Goal: Information Seeking & Learning: Learn about a topic

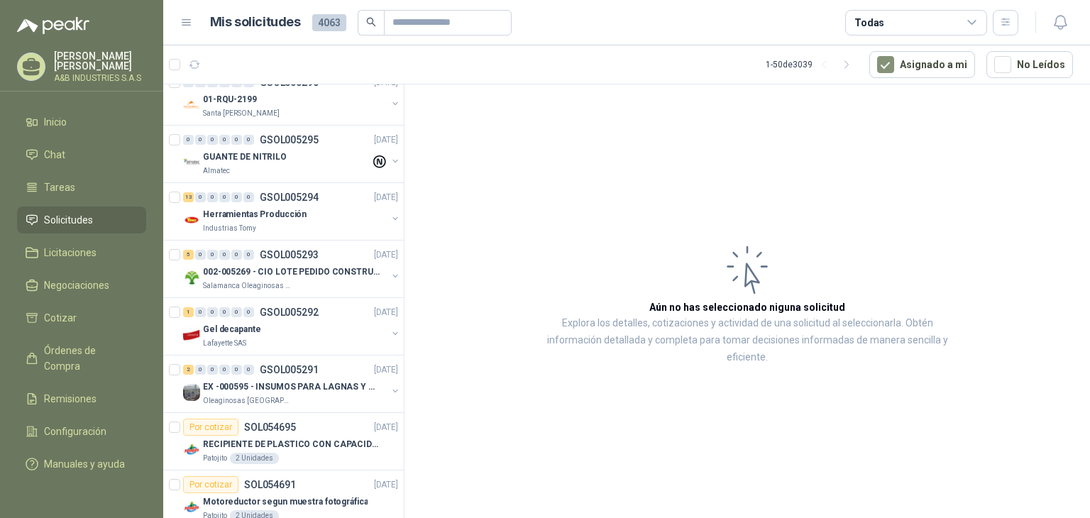
scroll to position [507, 0]
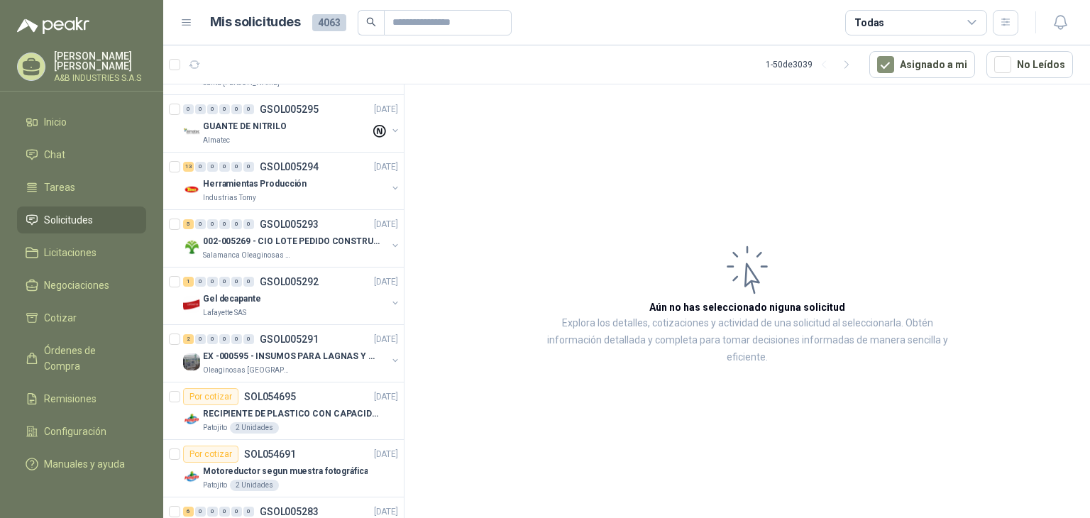
click at [625, 244] on article "Aún no has seleccionado niguna solicitud Explora los detalles, cotizaciones y a…" at bounding box center [748, 303] width 686 height 439
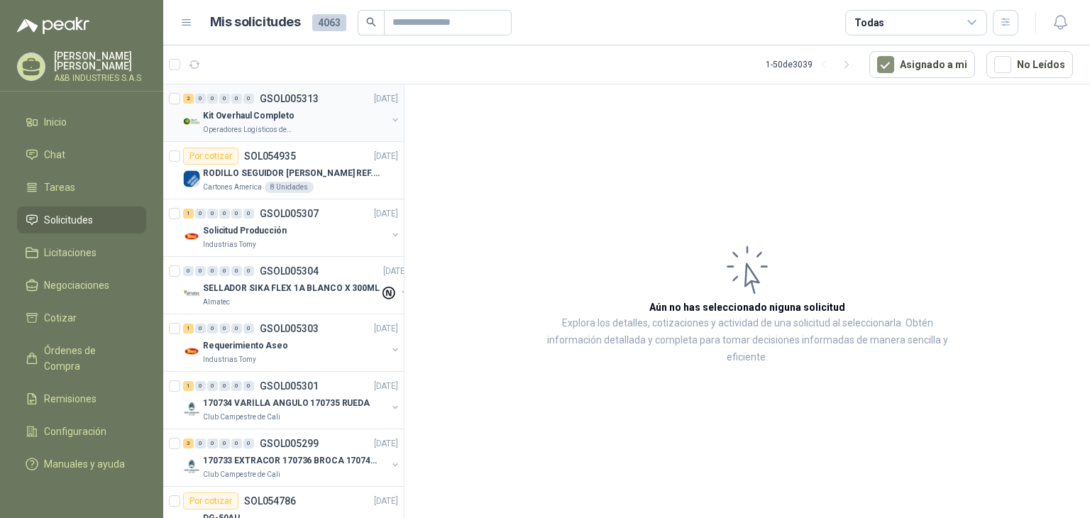
click at [307, 111] on div "Kit Overhaul Completo" at bounding box center [295, 115] width 184 height 17
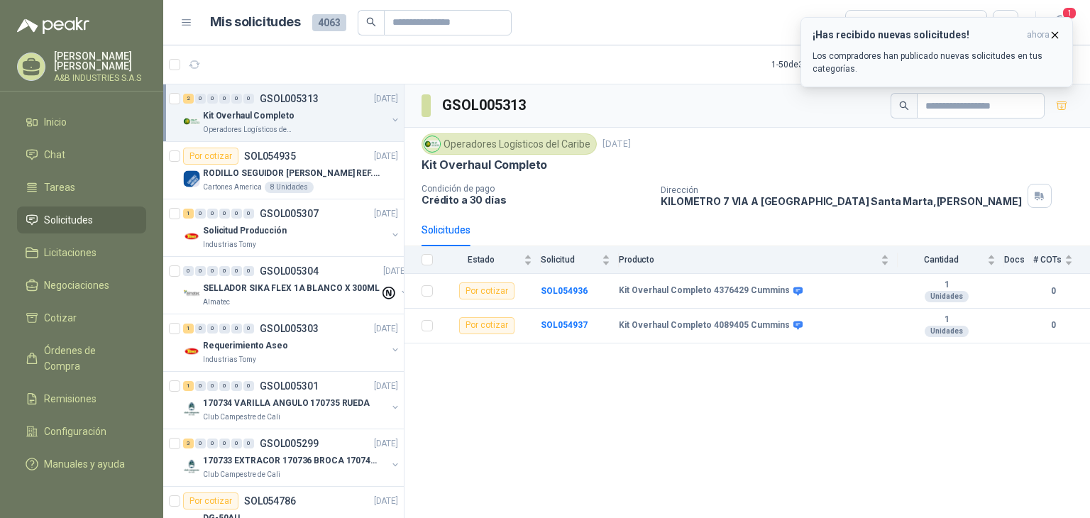
click at [843, 43] on div "¡Has recibido nuevas solicitudes! ahora Los compradores han publicado nuevas so…" at bounding box center [937, 52] width 248 height 46
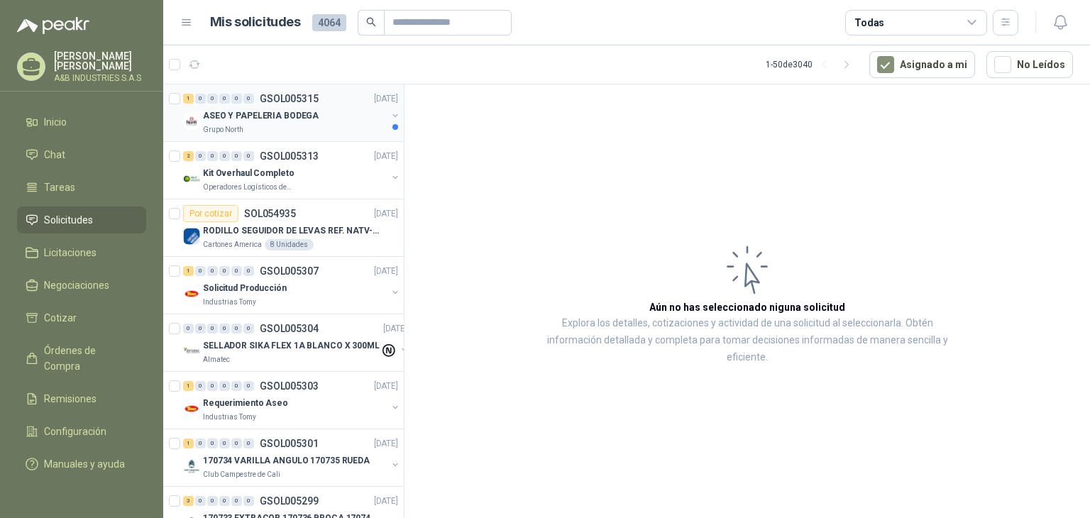
click at [263, 109] on p "ASEO Y PAPELERIA BODEGA" at bounding box center [261, 115] width 116 height 13
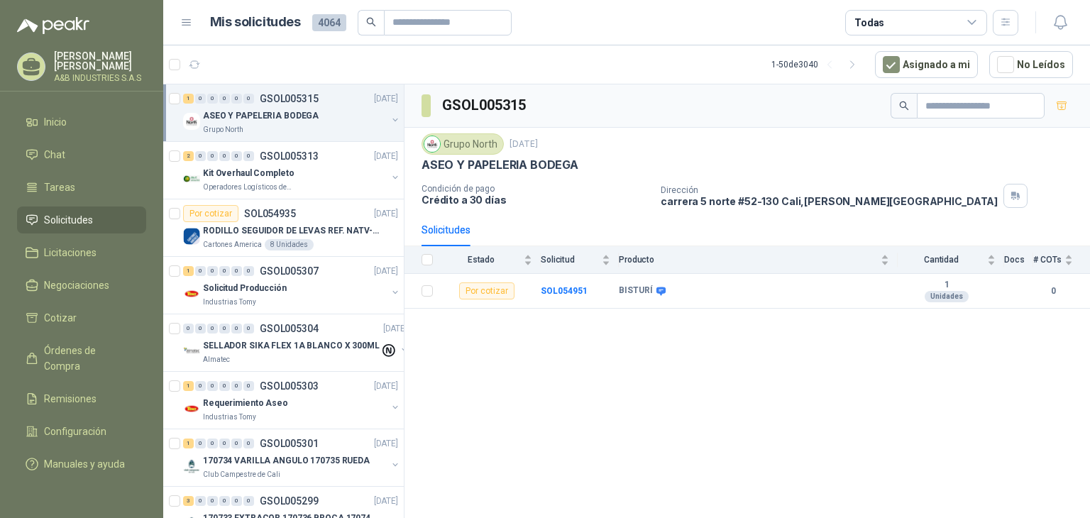
click at [539, 400] on div "GSOL005315 Grupo North 5 sept, 2025 ASEO Y PAPELERIA BODEGA Condición de pago C…" at bounding box center [748, 303] width 686 height 439
click at [531, 341] on div "GSOL005315 Grupo North 5 sept, 2025 ASEO Y PAPELERIA BODEGA Condición de pago C…" at bounding box center [748, 303] width 686 height 439
click at [517, 325] on div "GSOL005315 Grupo North 5 sept, 2025 ASEO Y PAPELERIA BODEGA Condición de pago C…" at bounding box center [748, 303] width 686 height 439
click at [563, 288] on b "SOL054951" at bounding box center [564, 291] width 47 height 10
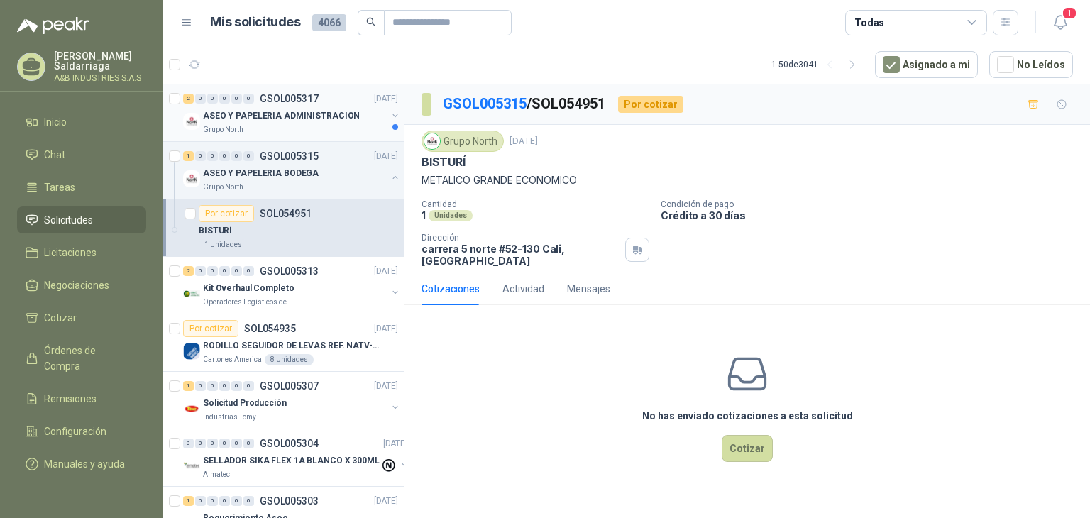
click at [300, 126] on div "Grupo North" at bounding box center [295, 129] width 184 height 11
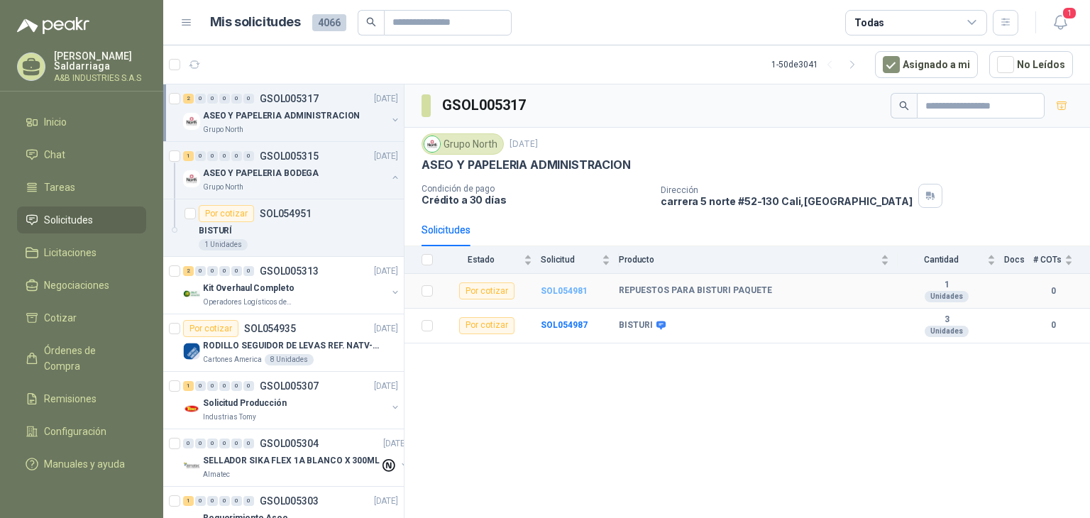
click at [566, 290] on b "SOL054981" at bounding box center [564, 291] width 47 height 10
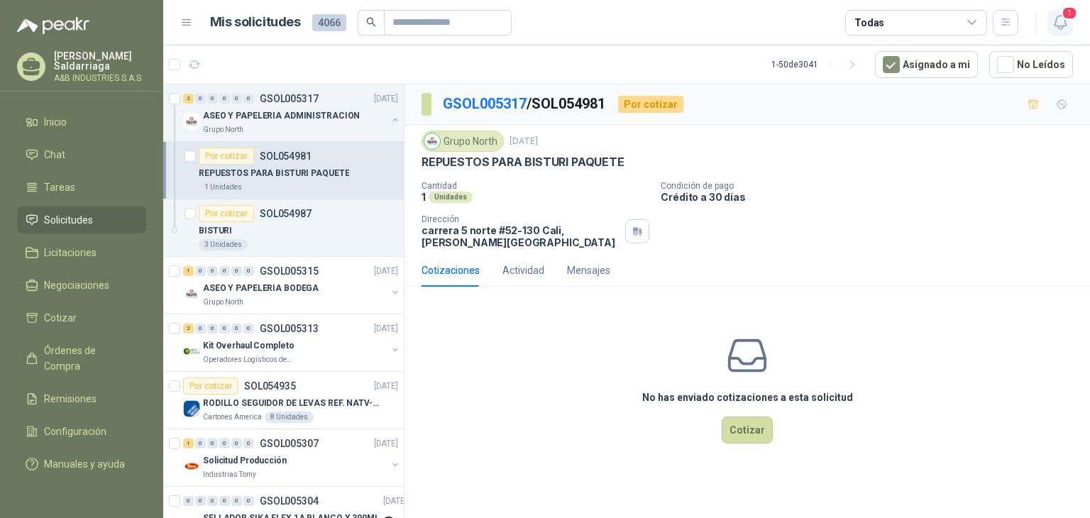
click at [1068, 20] on button "1" at bounding box center [1061, 23] width 26 height 26
click at [28, 63] on icon at bounding box center [32, 64] width 18 height 12
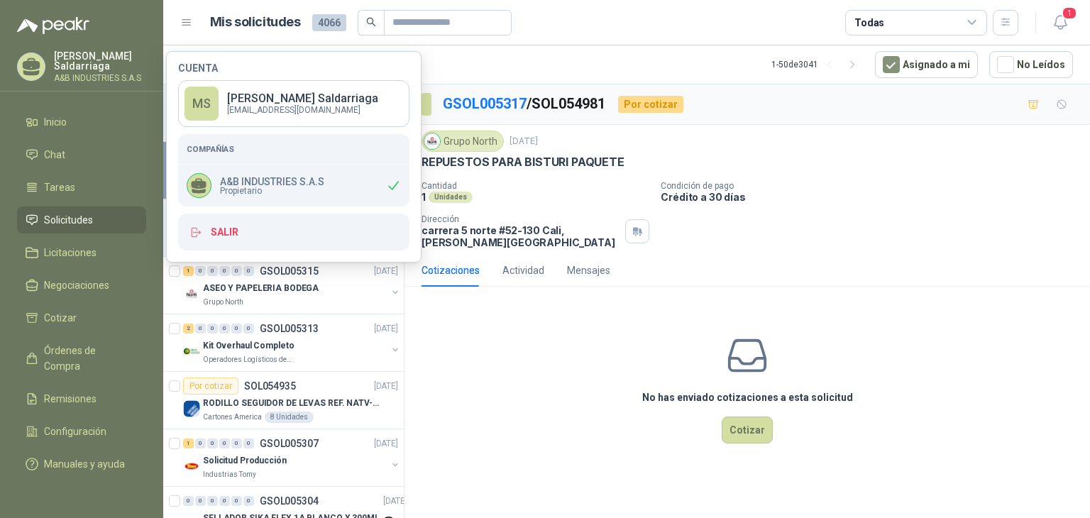
click at [724, 171] on div "Grupo North 5 sept, 2025 REPUESTOS PARA BISTURI PAQUETE Cantidad 1 Unidades Con…" at bounding box center [748, 190] width 652 height 118
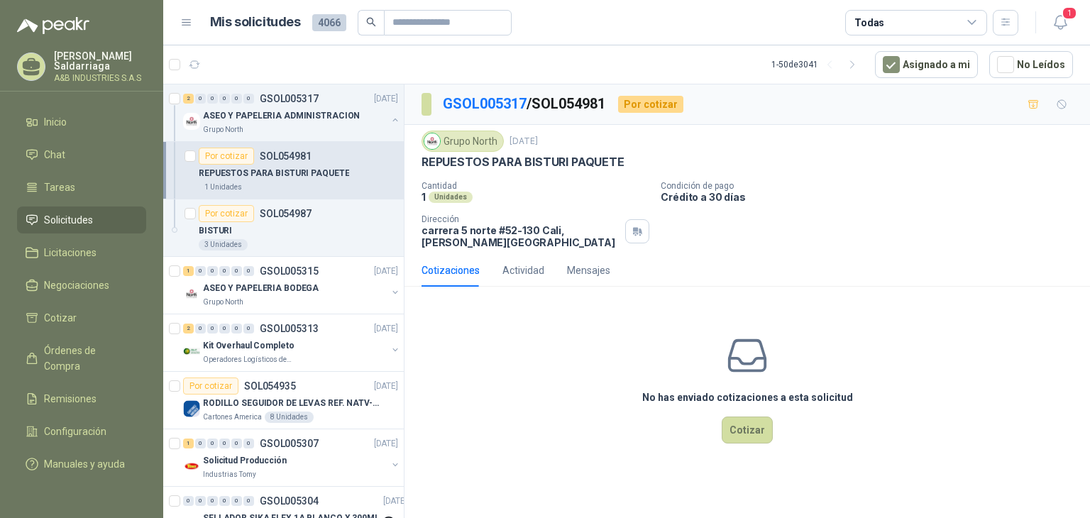
click at [49, 62] on div "Maria Saldarriaga A&B INDUSTRIES S.A.S" at bounding box center [81, 66] width 129 height 31
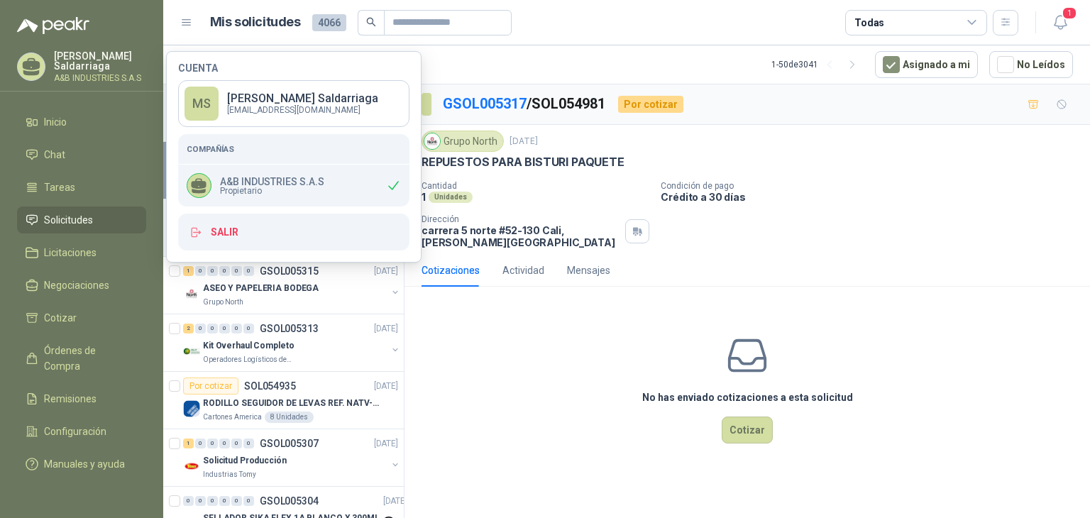
drag, startPoint x: 1004, startPoint y: 1, endPoint x: 570, endPoint y: 333, distance: 546.0
click at [570, 333] on div "No has enviado cotizaciones a esta solicitud Cotizar" at bounding box center [748, 388] width 686 height 181
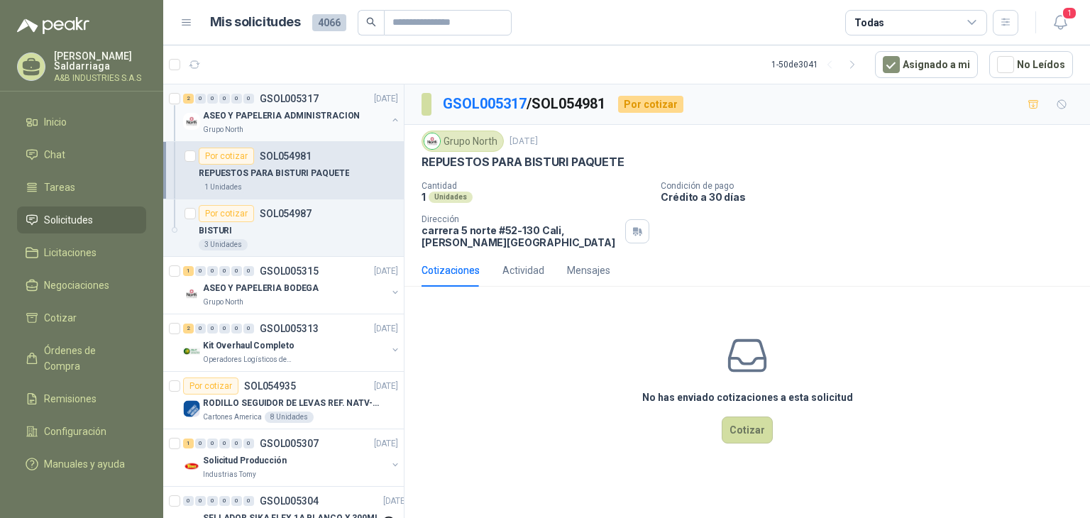
click at [274, 128] on div "Grupo North" at bounding box center [295, 129] width 184 height 11
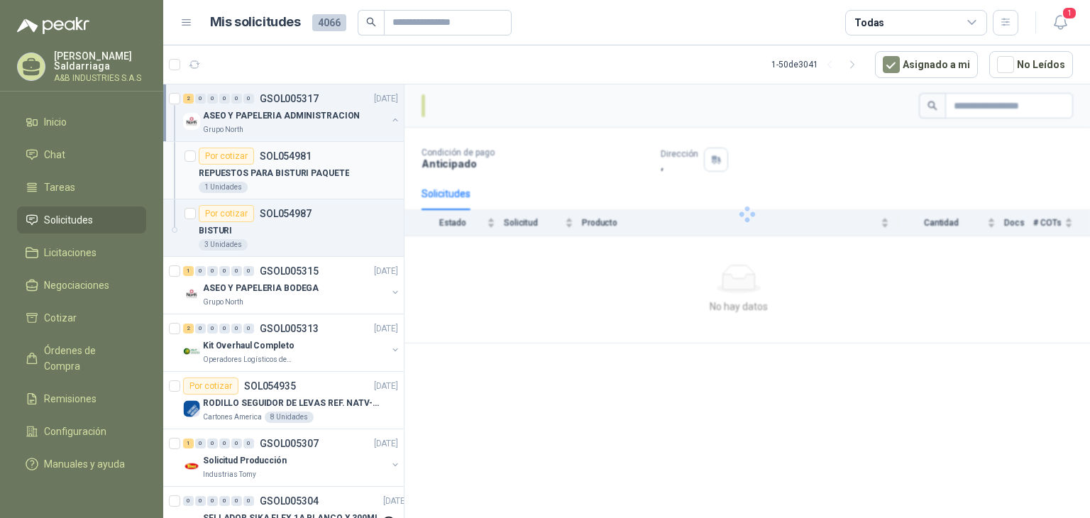
click at [333, 182] on div "1 Unidades" at bounding box center [298, 187] width 199 height 11
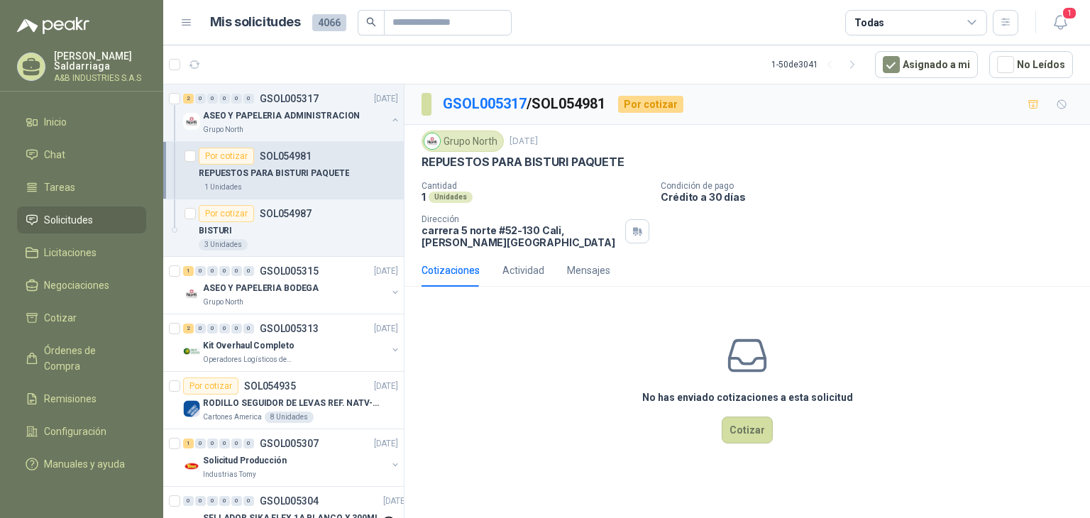
click at [28, 56] on icon at bounding box center [32, 67] width 22 height 22
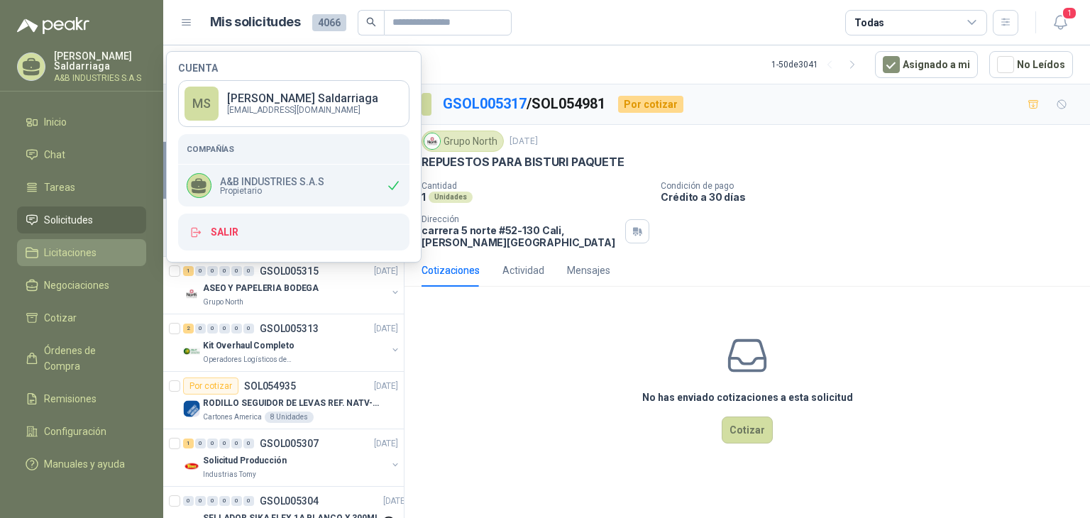
click at [121, 256] on li "Licitaciones" at bounding box center [82, 253] width 112 height 16
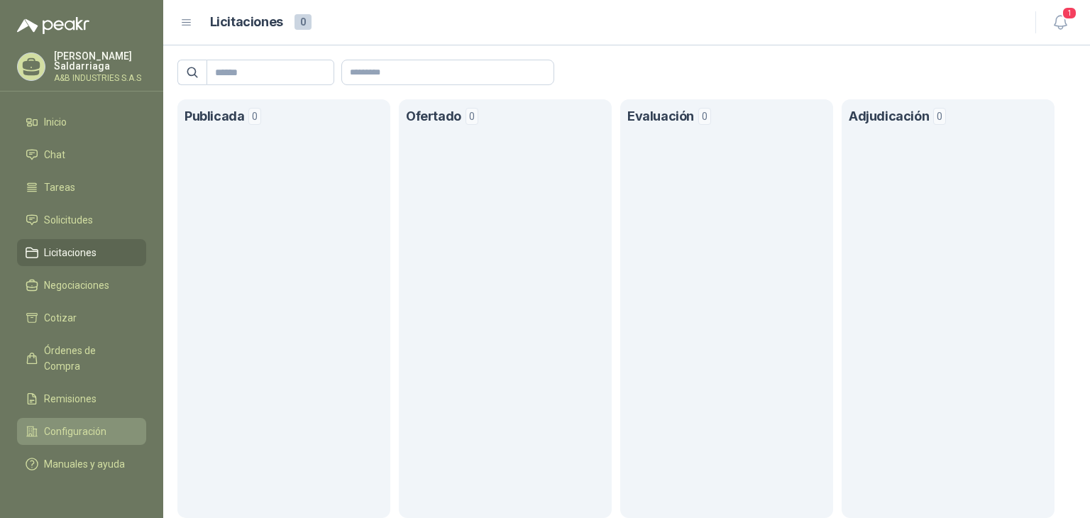
click at [91, 424] on span "Configuración" at bounding box center [75, 432] width 62 height 16
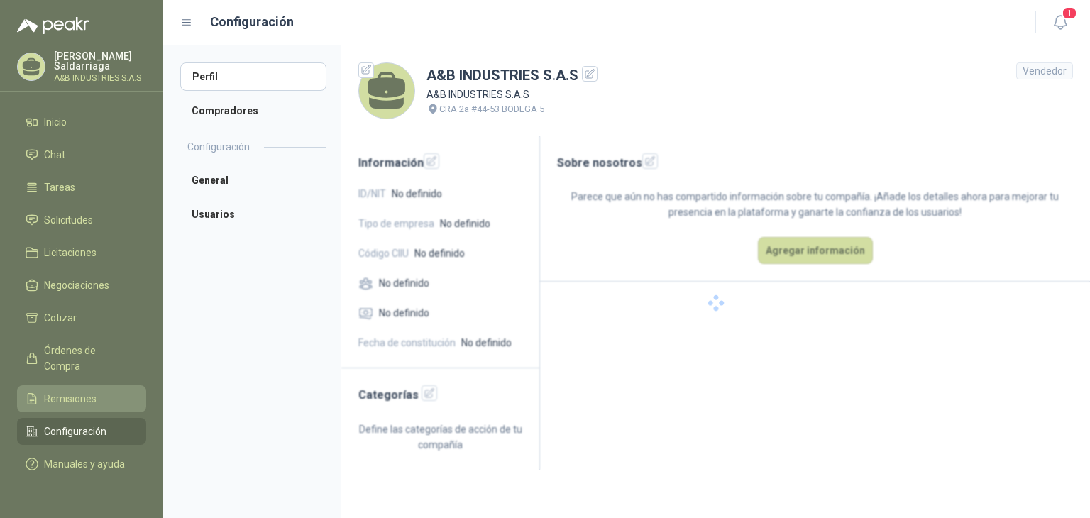
click at [89, 391] on span "Remisiones" at bounding box center [70, 399] width 53 height 16
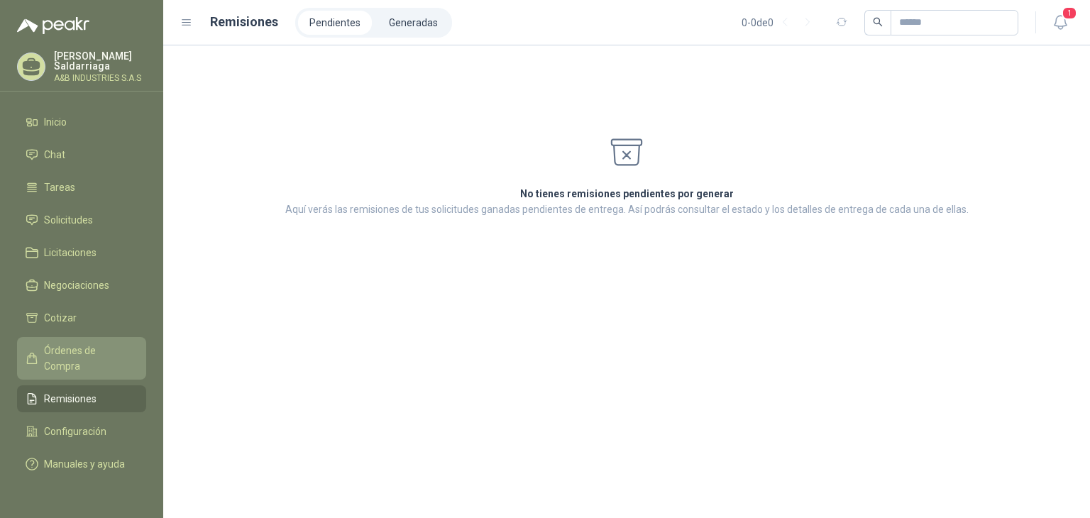
click at [119, 343] on span "Órdenes de Compra" at bounding box center [88, 358] width 89 height 31
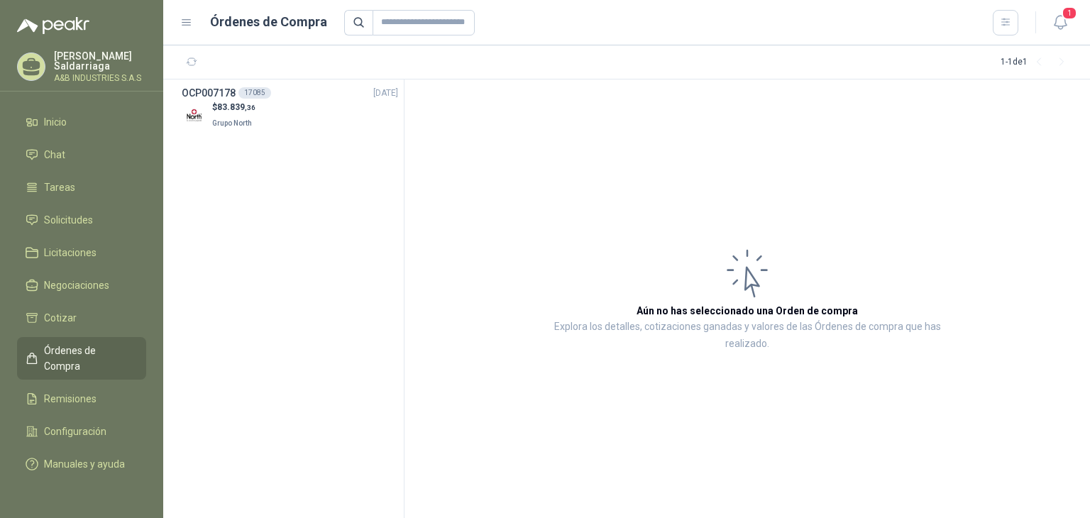
click at [109, 65] on p "Maria Saldarriaga" at bounding box center [100, 61] width 92 height 20
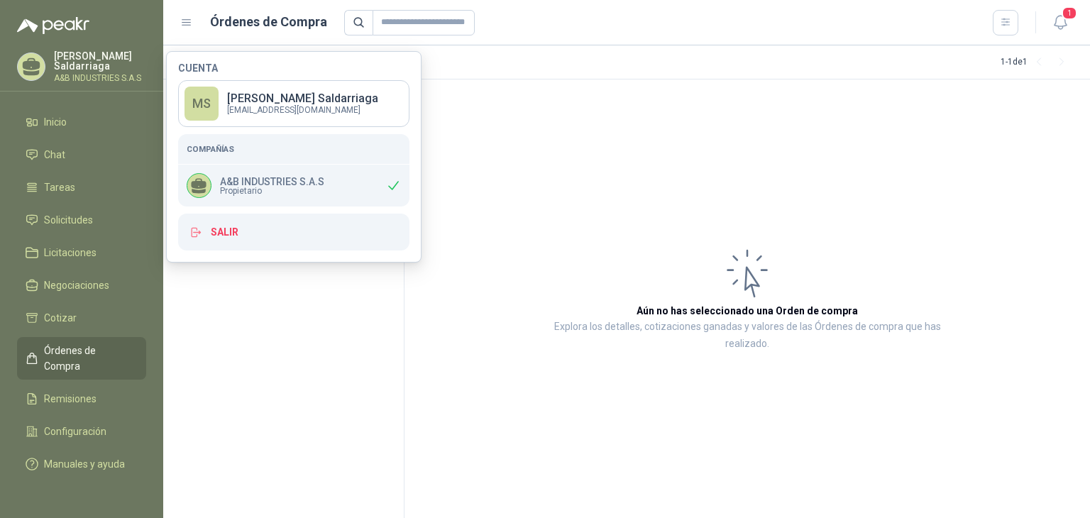
click at [307, 204] on div "A&B INDUSTRIES S.A.S Propietario" at bounding box center [293, 186] width 231 height 42
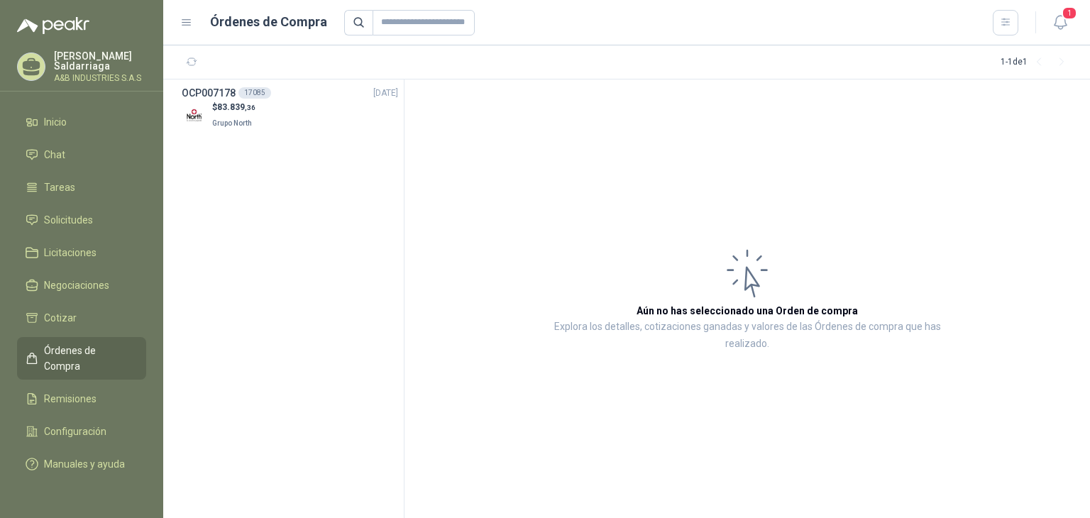
click at [569, 72] on section "1 - 1 de 1" at bounding box center [626, 62] width 927 height 34
click at [656, 347] on p "Explora los detalles, cotizaciones ganadas y valores de las Órdenes de compra q…" at bounding box center [748, 336] width 402 height 34
click at [352, 155] on section "OCP007178 17085 03/09/25 $ 83.839 ,36 Grupo North" at bounding box center [283, 299] width 241 height 439
click at [1069, 32] on button "1" at bounding box center [1061, 23] width 26 height 26
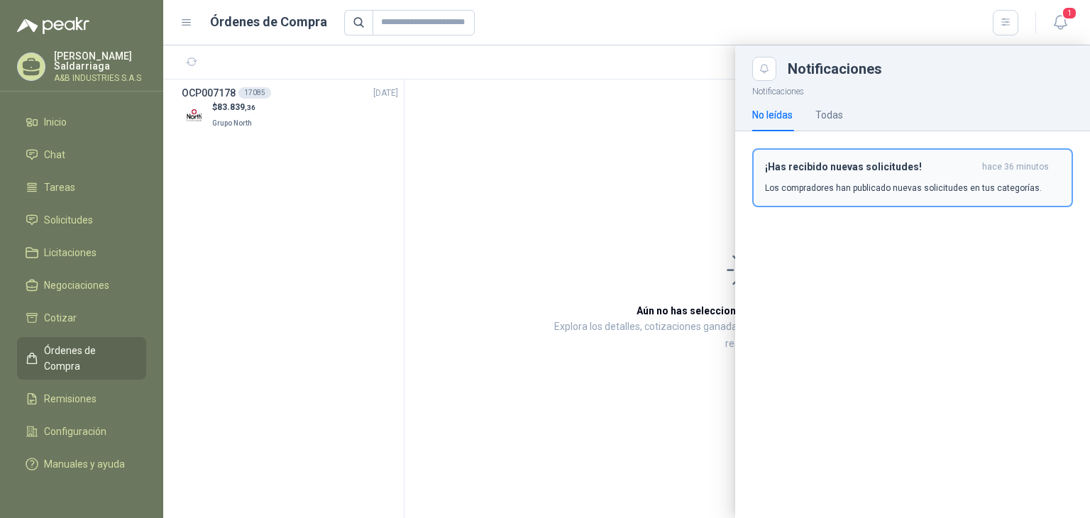
click at [916, 157] on button "¡Has recibido nuevas solicitudes! hace 36 minutos Los compradores han publicado…" at bounding box center [913, 177] width 321 height 59
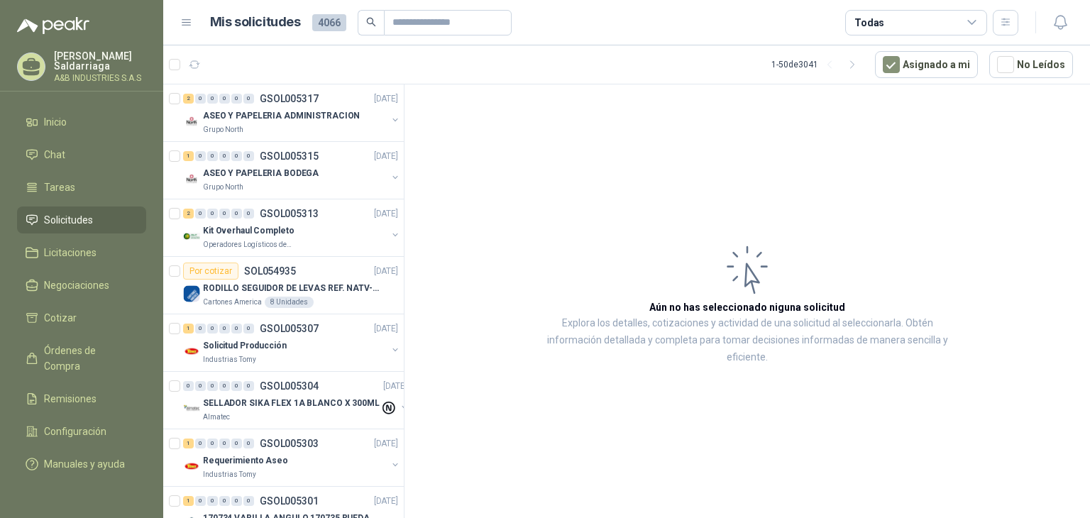
click at [492, 101] on article "Aún no has seleccionado niguna solicitud Explora los detalles, cotizaciones y a…" at bounding box center [748, 303] width 686 height 439
click at [483, 111] on article "Aún no has seleccionado niguna solicitud Explora los detalles, cotizaciones y a…" at bounding box center [748, 303] width 686 height 439
